Goal: Information Seeking & Learning: Learn about a topic

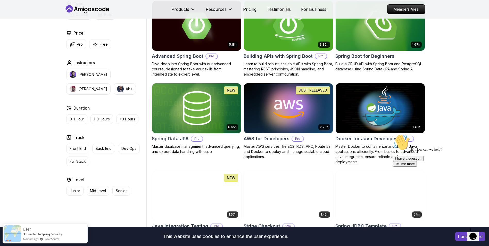
scroll to position [155, 0]
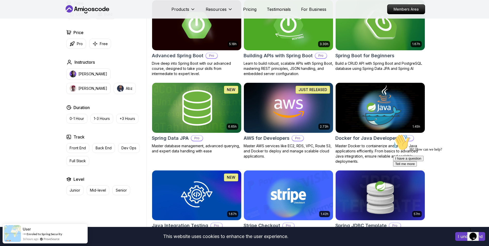
click at [187, 108] on img at bounding box center [196, 107] width 93 height 52
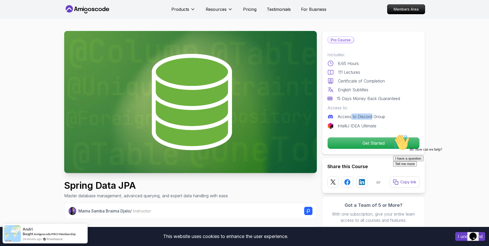
drag, startPoint x: 350, startPoint y: 116, endPoint x: 372, endPoint y: 117, distance: 21.4
click at [372, 117] on p "Access to Discord Group" at bounding box center [360, 116] width 47 height 6
drag, startPoint x: 372, startPoint y: 117, endPoint x: 367, endPoint y: 126, distance: 9.4
click at [367, 126] on p "IntelliJ IDEA Ultimate" at bounding box center [356, 126] width 39 height 6
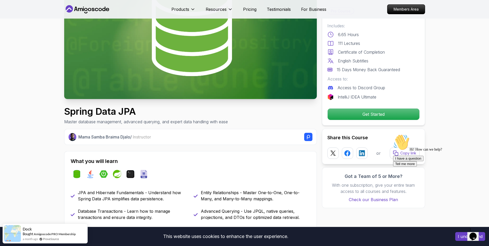
scroll to position [0, 0]
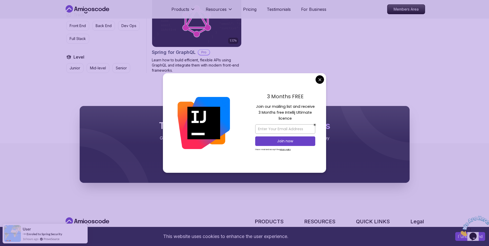
scroll to position [467, 0]
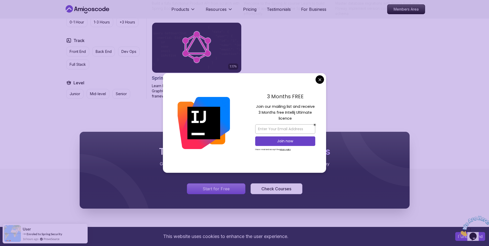
click at [315, 83] on div "3 Months FREE Join our mailing list and receive 3 Months free Intellij Ultimate…" at bounding box center [285, 122] width 82 height 99
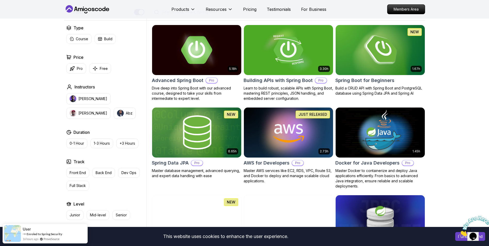
scroll to position [132, 0]
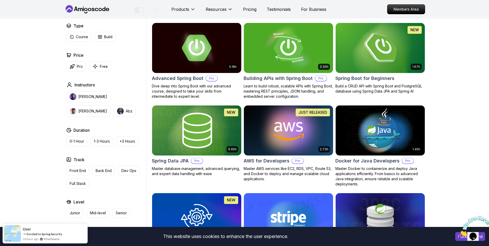
click at [192, 124] on img at bounding box center [196, 130] width 93 height 52
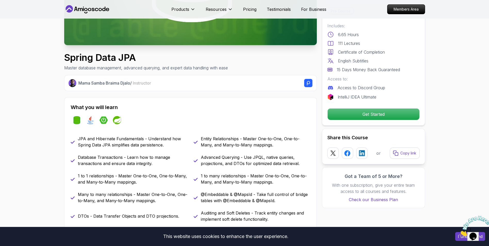
scroll to position [129, 0]
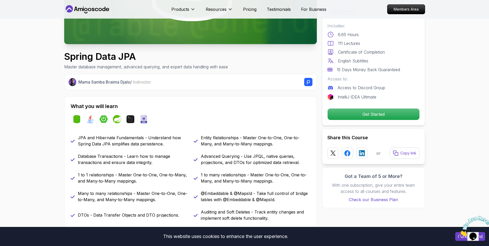
click at [173, 83] on div "Mama Samba Braima Djalo / Instructor" at bounding box center [195, 82] width 234 height 8
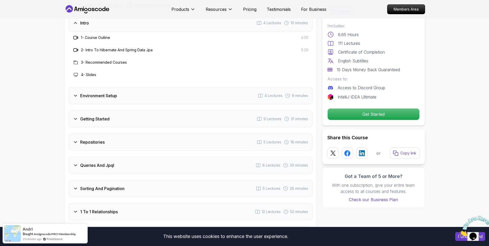
scroll to position [644, 0]
